Goal: Task Accomplishment & Management: Manage account settings

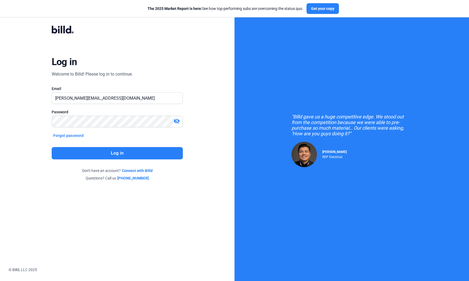
click at [165, 152] on button "Log in" at bounding box center [118, 153] width 132 height 12
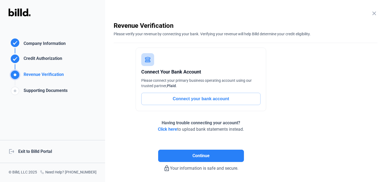
click at [36, 151] on div "logout Exit to Billd Portal" at bounding box center [52, 151] width 105 height 23
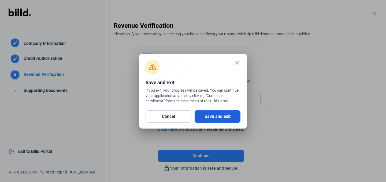
click at [212, 116] on button "Save and exit" at bounding box center [218, 117] width 46 height 12
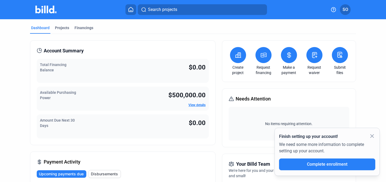
click at [235, 55] on icon at bounding box center [237, 55] width 5 height 5
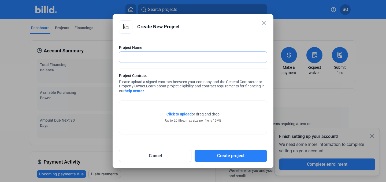
click at [230, 58] on input "text" at bounding box center [189, 57] width 141 height 11
click at [230, 58] on input "text" at bounding box center [192, 57] width 147 height 11
click at [233, 46] on div "Project Name" at bounding box center [193, 47] width 148 height 5
drag, startPoint x: 204, startPoint y: 59, endPoint x: 144, endPoint y: 58, distance: 60.3
click at [204, 59] on input "text" at bounding box center [192, 57] width 147 height 11
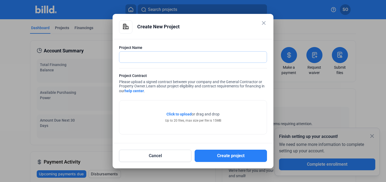
click at [144, 57] on input "text" at bounding box center [192, 57] width 147 height 11
click at [184, 47] on div "Project Name" at bounding box center [193, 47] width 148 height 5
click at [160, 57] on input "text" at bounding box center [192, 57] width 147 height 11
click at [177, 42] on div "Project Name Project Name is required. Project Contract Please upload a signed …" at bounding box center [193, 91] width 161 height 104
click at [262, 17] on mat-dialog-container "close Create New Project Project Name Project Name is required. Project Contrac…" at bounding box center [193, 91] width 161 height 155
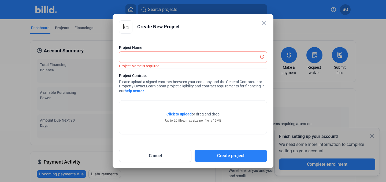
click at [263, 24] on mat-icon "close" at bounding box center [263, 23] width 6 height 6
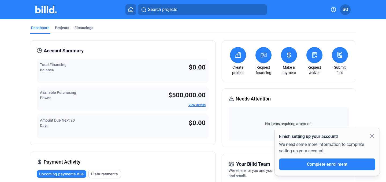
click at [262, 56] on icon at bounding box center [263, 55] width 5 height 4
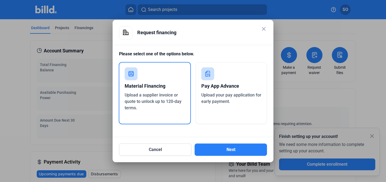
click at [221, 81] on div "Pay App Advance" at bounding box center [231, 86] width 60 height 12
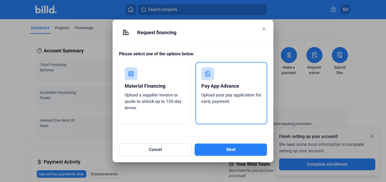
click at [173, 84] on div "Material Financing" at bounding box center [155, 86] width 60 height 12
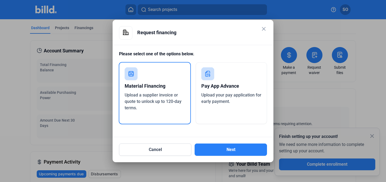
click at [261, 28] on mat-icon "close" at bounding box center [263, 29] width 6 height 6
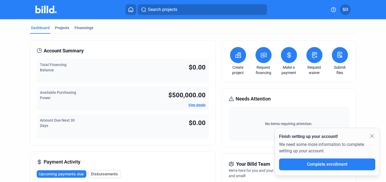
click at [193, 106] on link "View details" at bounding box center [196, 105] width 17 height 4
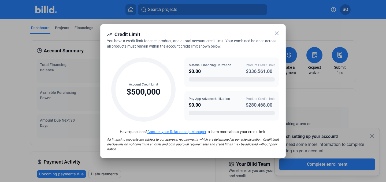
drag, startPoint x: 245, startPoint y: 71, endPoint x: 277, endPoint y: 72, distance: 32.2
click at [280, 70] on div "Credit Limit You have a credit limit for each product, and a total account cred…" at bounding box center [192, 91] width 185 height 135
click at [279, 37] on div "Credit Limit" at bounding box center [193, 35] width 172 height 8
click at [276, 32] on icon at bounding box center [276, 33] width 3 height 3
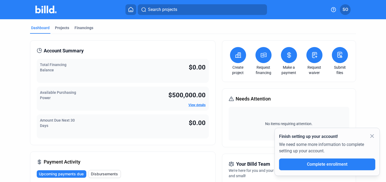
click at [257, 56] on button at bounding box center [263, 55] width 16 height 16
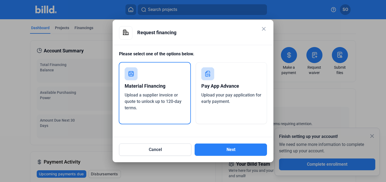
click at [202, 88] on div "Pay App Advance" at bounding box center [231, 86] width 60 height 12
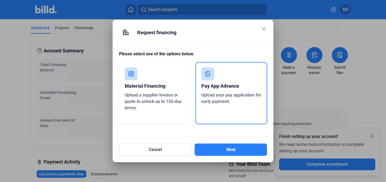
click at [160, 90] on div "Material Financing" at bounding box center [155, 86] width 60 height 12
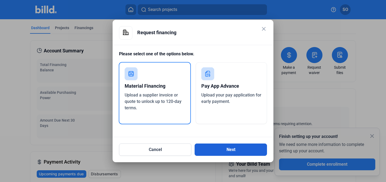
click at [228, 152] on button "Next" at bounding box center [231, 150] width 72 height 12
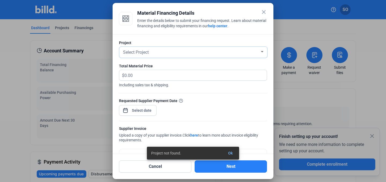
click at [170, 54] on div "Select Project" at bounding box center [191, 52] width 138 height 8
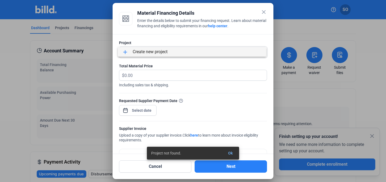
click at [150, 73] on div at bounding box center [193, 91] width 386 height 182
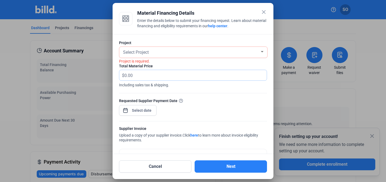
click at [141, 77] on input "text" at bounding box center [192, 75] width 136 height 10
drag, startPoint x: 122, startPoint y: 86, endPoint x: 176, endPoint y: 83, distance: 54.5
click at [176, 83] on span "Including sales tax & shipping." at bounding box center [193, 84] width 148 height 7
click at [175, 85] on span "Including sales tax & shipping." at bounding box center [193, 84] width 148 height 7
drag, startPoint x: 171, startPoint y: 85, endPoint x: 116, endPoint y: 87, distance: 54.7
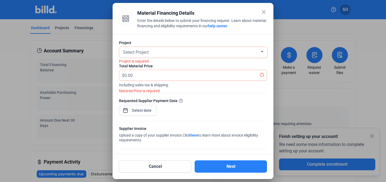
click at [116, 87] on div "Project Select Project Project is required. Total Material Price $ Including sa…" at bounding box center [193, 94] width 161 height 120
click at [174, 85] on span "Including sales tax & shipping." at bounding box center [193, 84] width 148 height 7
drag, startPoint x: 173, startPoint y: 85, endPoint x: 118, endPoint y: 85, distance: 55.7
click at [118, 85] on div "Project Select Project Project is required. Total Material Price $ Including sa…" at bounding box center [193, 94] width 161 height 120
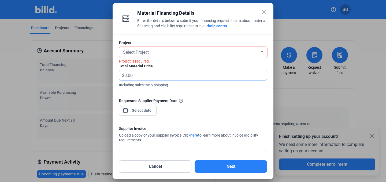
drag, startPoint x: 159, startPoint y: 73, endPoint x: 154, endPoint y: 74, distance: 4.9
click at [155, 74] on input "text" at bounding box center [195, 75] width 142 height 10
click at [140, 76] on input "text" at bounding box center [195, 75] width 142 height 10
drag, startPoint x: 136, startPoint y: 86, endPoint x: 146, endPoint y: 85, distance: 9.7
click at [146, 85] on span "Including sales tax & shipping." at bounding box center [193, 84] width 148 height 7
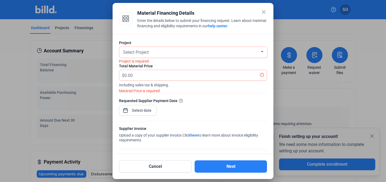
drag, startPoint x: 150, startPoint y: 85, endPoint x: 135, endPoint y: 85, distance: 15.3
click at [135, 85] on span "Including sales tax & shipping." at bounding box center [193, 84] width 148 height 7
click at [129, 75] on input "text" at bounding box center [195, 75] width 142 height 10
click at [148, 111] on div "close Material Financing Details Enter the details below to submit your financi…" at bounding box center [193, 91] width 386 height 182
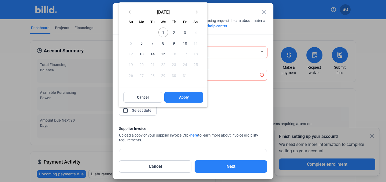
click at [234, 88] on div at bounding box center [193, 91] width 386 height 182
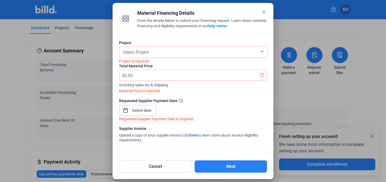
click at [148, 109] on input at bounding box center [141, 110] width 23 height 6
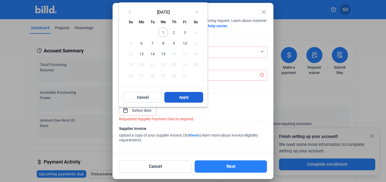
click at [186, 96] on span "Apply" at bounding box center [184, 97] width 10 height 5
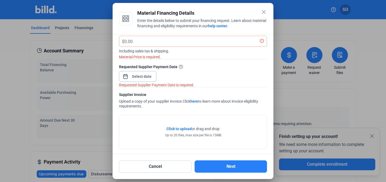
scroll to position [38, 0]
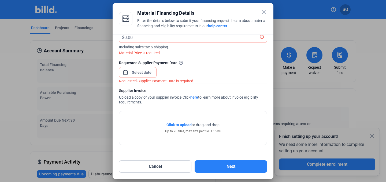
drag, startPoint x: 237, startPoint y: 167, endPoint x: 211, endPoint y: 56, distance: 114.0
click at [211, 56] on div "close Material Financing Details Enter the details below to submit your financi…" at bounding box center [193, 91] width 148 height 164
click at [264, 11] on mat-icon "close" at bounding box center [263, 12] width 6 height 6
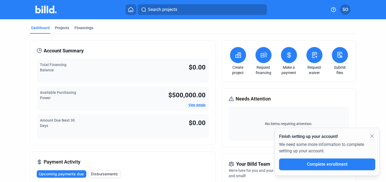
click at [288, 56] on icon at bounding box center [289, 55] width 7 height 6
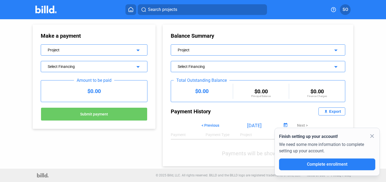
click at [132, 11] on icon at bounding box center [130, 9] width 5 height 5
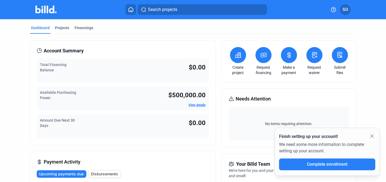
click at [305, 64] on div "Request waiver" at bounding box center [314, 61] width 19 height 28
click at [311, 58] on icon at bounding box center [314, 55] width 7 height 6
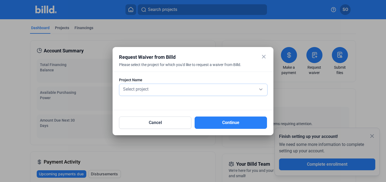
click at [162, 88] on div "Select project" at bounding box center [193, 89] width 143 height 8
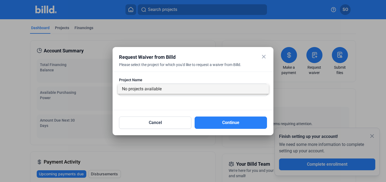
click at [196, 73] on div at bounding box center [193, 91] width 386 height 182
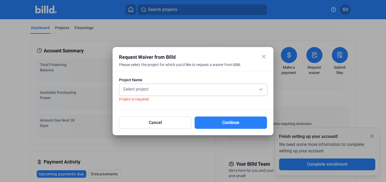
click at [264, 57] on mat-icon "close" at bounding box center [263, 57] width 6 height 6
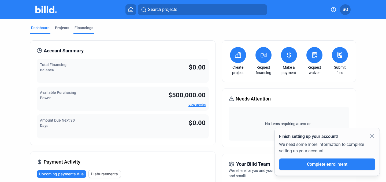
click at [81, 29] on div "Financings" at bounding box center [83, 27] width 19 height 5
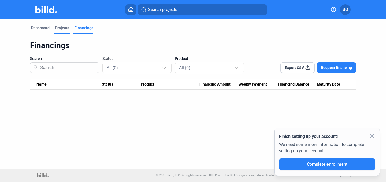
click at [61, 29] on div "Projects" at bounding box center [62, 27] width 14 height 5
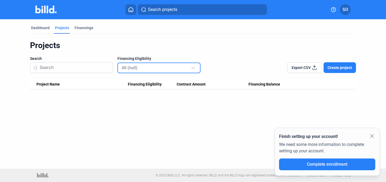
click at [167, 67] on div "All (null)" at bounding box center [156, 67] width 69 height 7
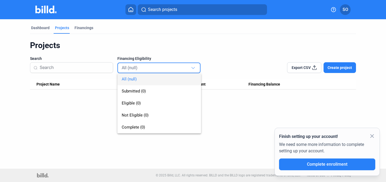
click at [222, 42] on div at bounding box center [193, 91] width 386 height 182
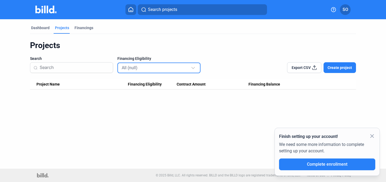
click at [147, 65] on div "All (null)" at bounding box center [156, 67] width 69 height 7
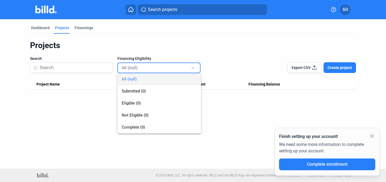
click at [177, 40] on div at bounding box center [193, 91] width 386 height 182
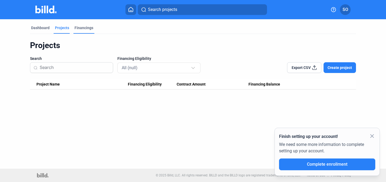
click at [78, 27] on div "Financings" at bounding box center [83, 27] width 19 height 5
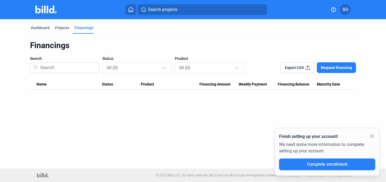
click at [246, 86] on span "Weekly Payment" at bounding box center [252, 84] width 28 height 5
click at [252, 85] on span "Weekly Payment" at bounding box center [252, 84] width 28 height 5
click at [139, 72] on div "All (0)" at bounding box center [137, 68] width 61 height 10
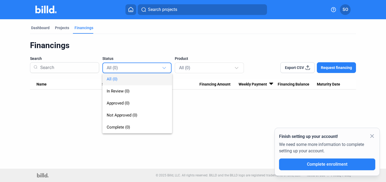
click at [145, 55] on div at bounding box center [193, 91] width 386 height 182
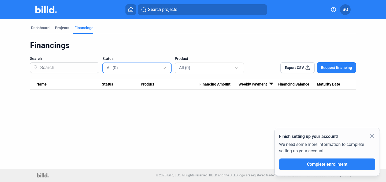
click at [151, 71] on div "All (0)" at bounding box center [137, 68] width 61 height 10
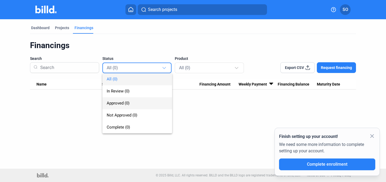
click at [127, 100] on span "Approved (0)" at bounding box center [137, 104] width 61 height 12
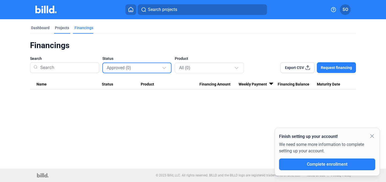
click at [63, 27] on div "Projects" at bounding box center [62, 27] width 14 height 5
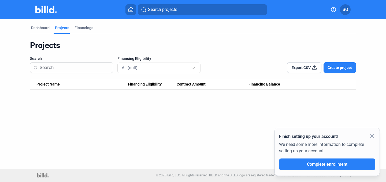
click at [128, 10] on icon at bounding box center [130, 9] width 5 height 5
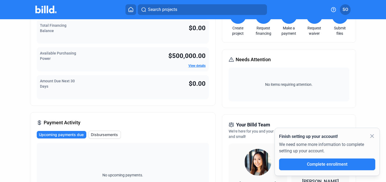
scroll to position [33, 0]
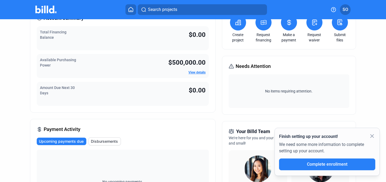
drag, startPoint x: 229, startPoint y: 66, endPoint x: 270, endPoint y: 64, distance: 41.6
click at [270, 64] on div "Needs Attention" at bounding box center [289, 67] width 121 height 8
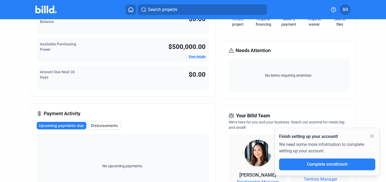
scroll to position [55, 0]
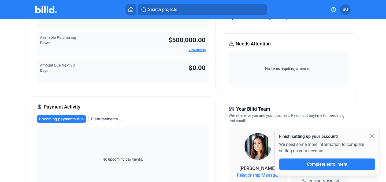
drag, startPoint x: 279, startPoint y: 45, endPoint x: 229, endPoint y: 43, distance: 50.4
click at [229, 43] on div "Needs Attention" at bounding box center [289, 44] width 121 height 8
click at [238, 43] on span "Needs Attention" at bounding box center [253, 44] width 35 height 8
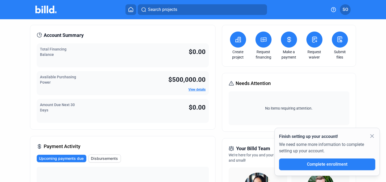
scroll to position [0, 0]
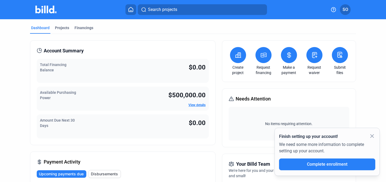
click at [347, 11] on span "SO" at bounding box center [345, 9] width 6 height 6
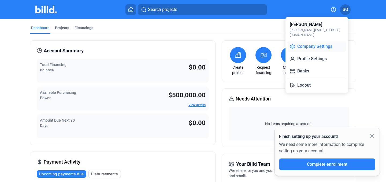
drag, startPoint x: 317, startPoint y: 42, endPoint x: 313, endPoint y: 40, distance: 5.2
click at [313, 41] on button "Company Settings" at bounding box center [316, 46] width 58 height 11
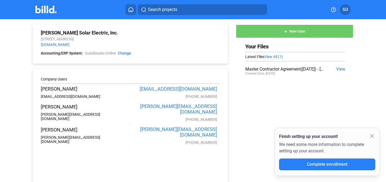
click at [341, 14] on profile-dropdown "SO" at bounding box center [345, 9] width 11 height 11
click at [347, 10] on span "SO" at bounding box center [345, 9] width 6 height 6
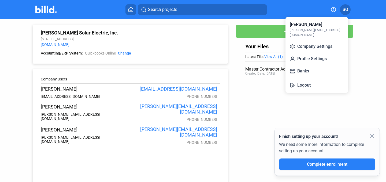
click at [359, 34] on div at bounding box center [193, 91] width 386 height 182
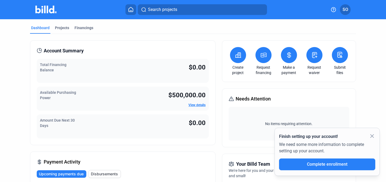
click at [346, 6] on span "SO" at bounding box center [345, 9] width 6 height 6
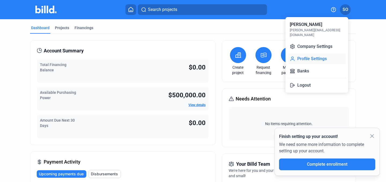
click at [320, 55] on button "Profile Settings" at bounding box center [316, 59] width 58 height 11
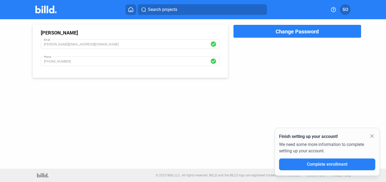
click at [348, 11] on span "SO" at bounding box center [345, 9] width 6 height 6
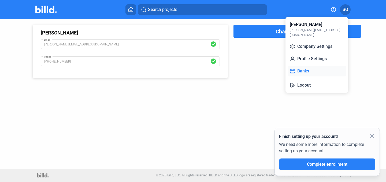
click at [323, 69] on button "Banks" at bounding box center [316, 71] width 58 height 11
